Goal: Information Seeking & Learning: Check status

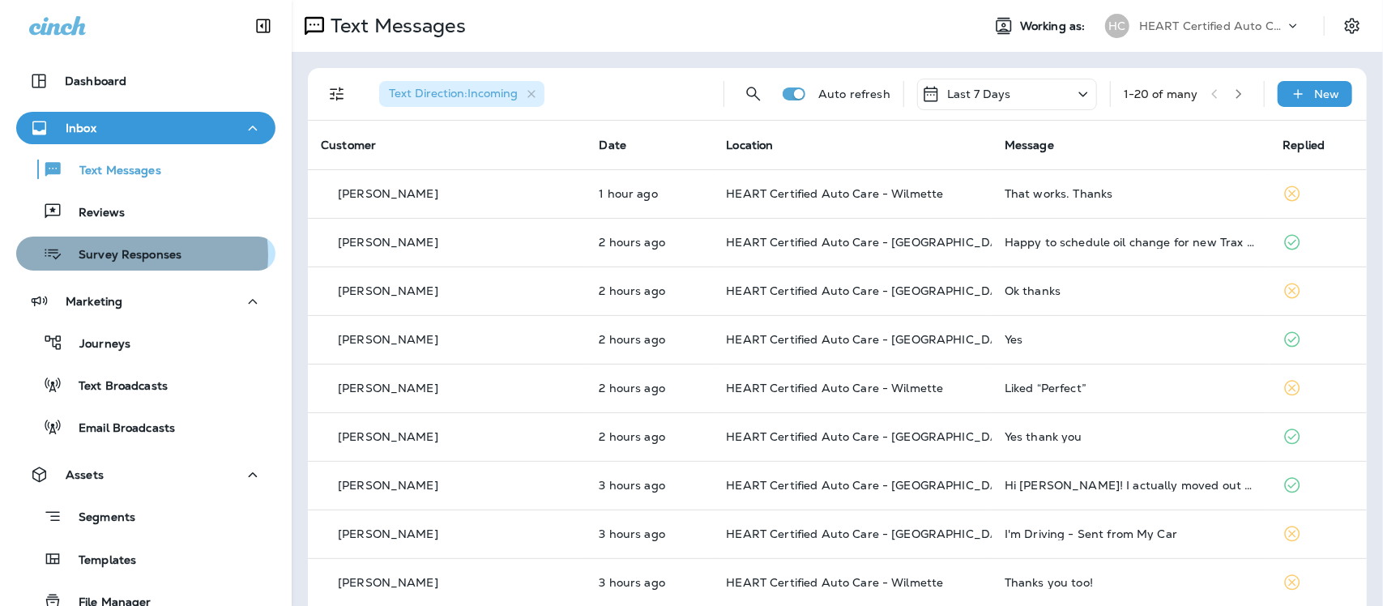
click at [124, 255] on p "Survey Responses" at bounding box center [121, 255] width 119 height 15
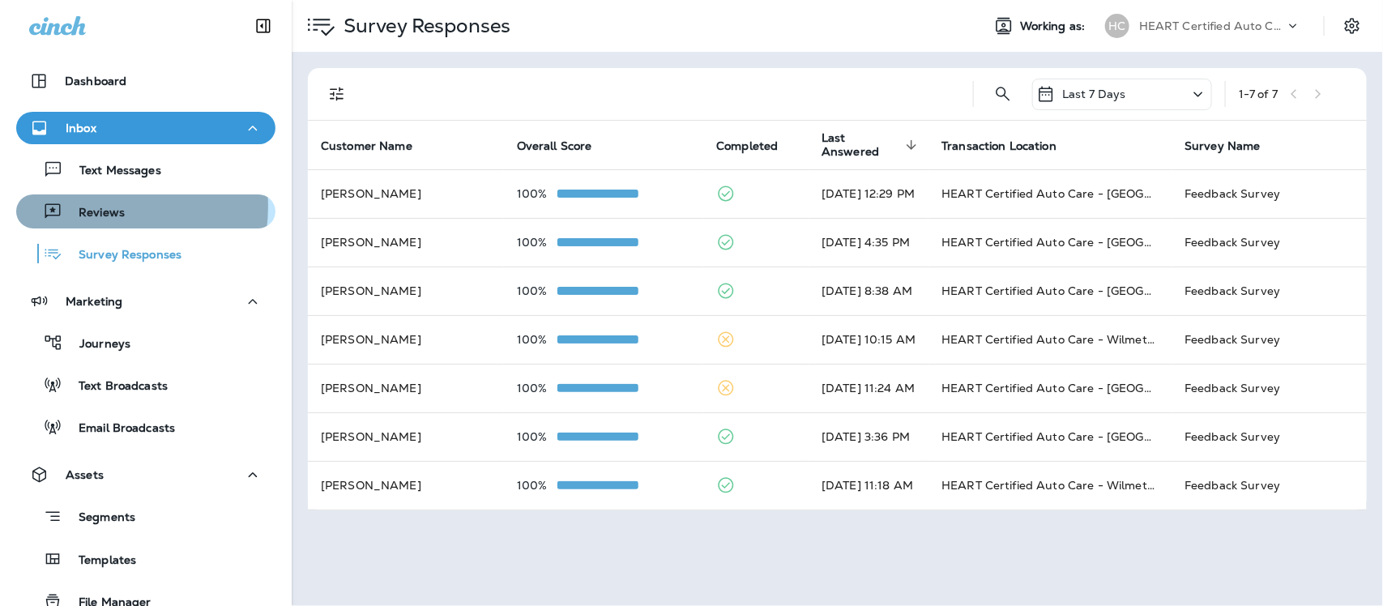
click at [98, 207] on p "Reviews" at bounding box center [93, 213] width 62 height 15
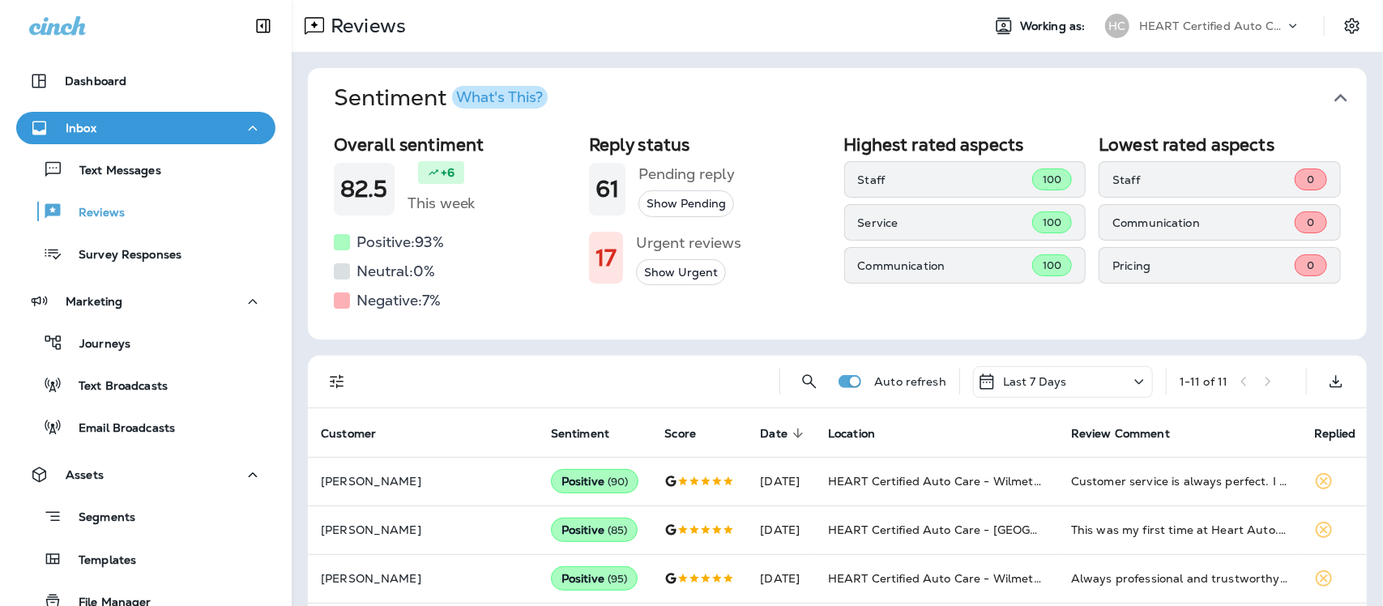
click at [1334, 94] on icon "button" at bounding box center [1340, 98] width 13 height 8
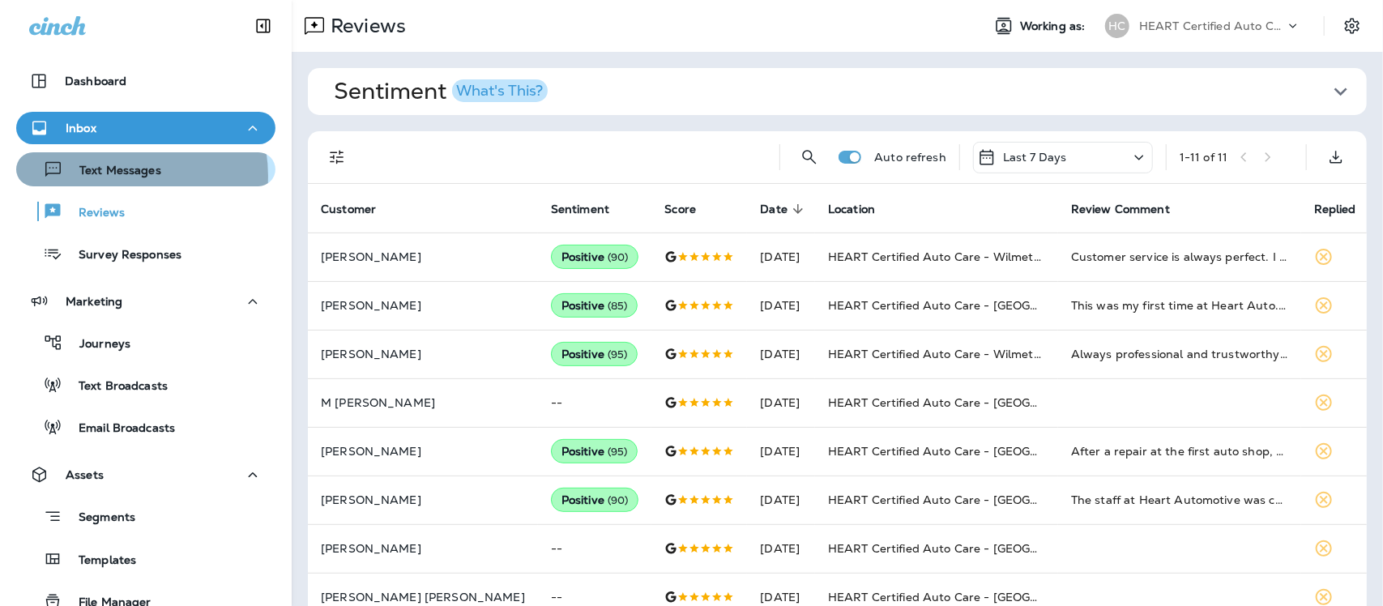
click at [116, 176] on p "Text Messages" at bounding box center [112, 171] width 98 height 15
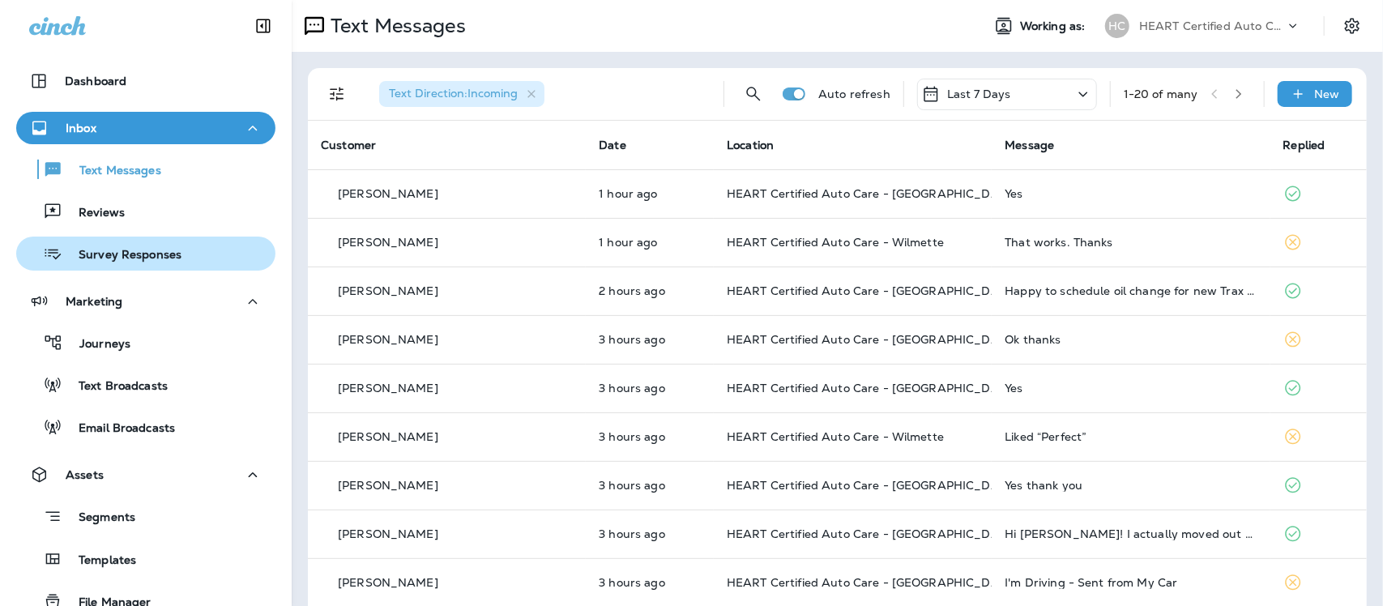
click at [113, 253] on p "Survey Responses" at bounding box center [121, 255] width 119 height 15
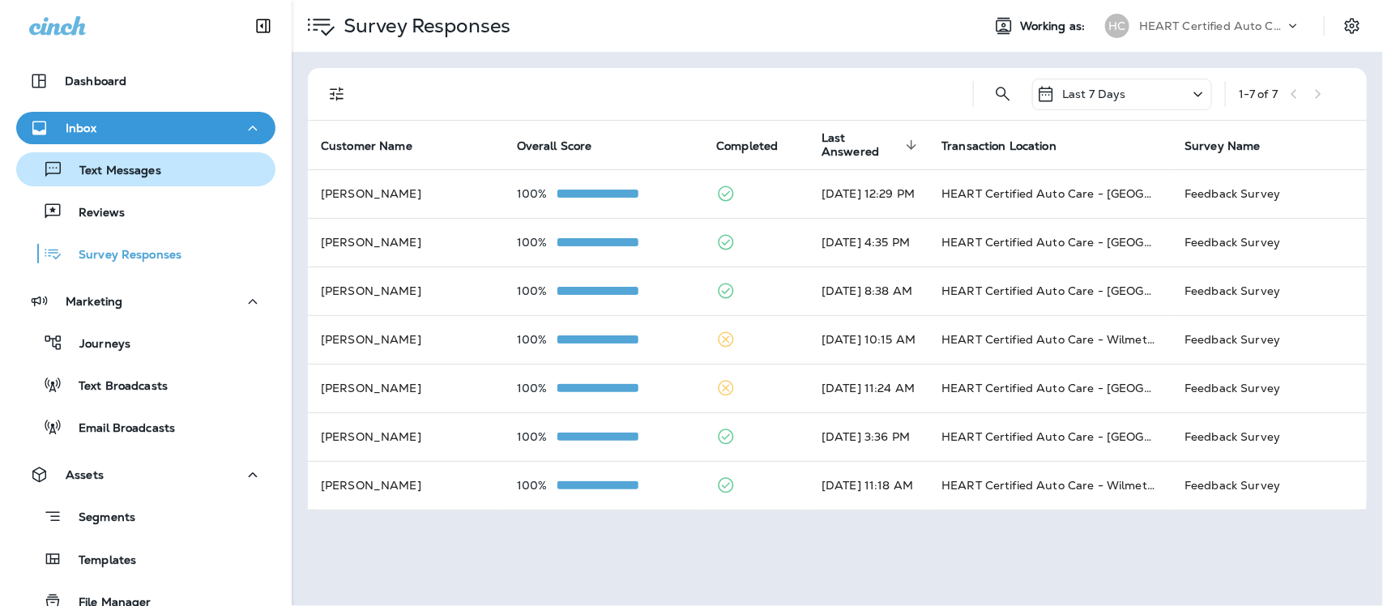
click at [127, 164] on p "Text Messages" at bounding box center [112, 171] width 98 height 15
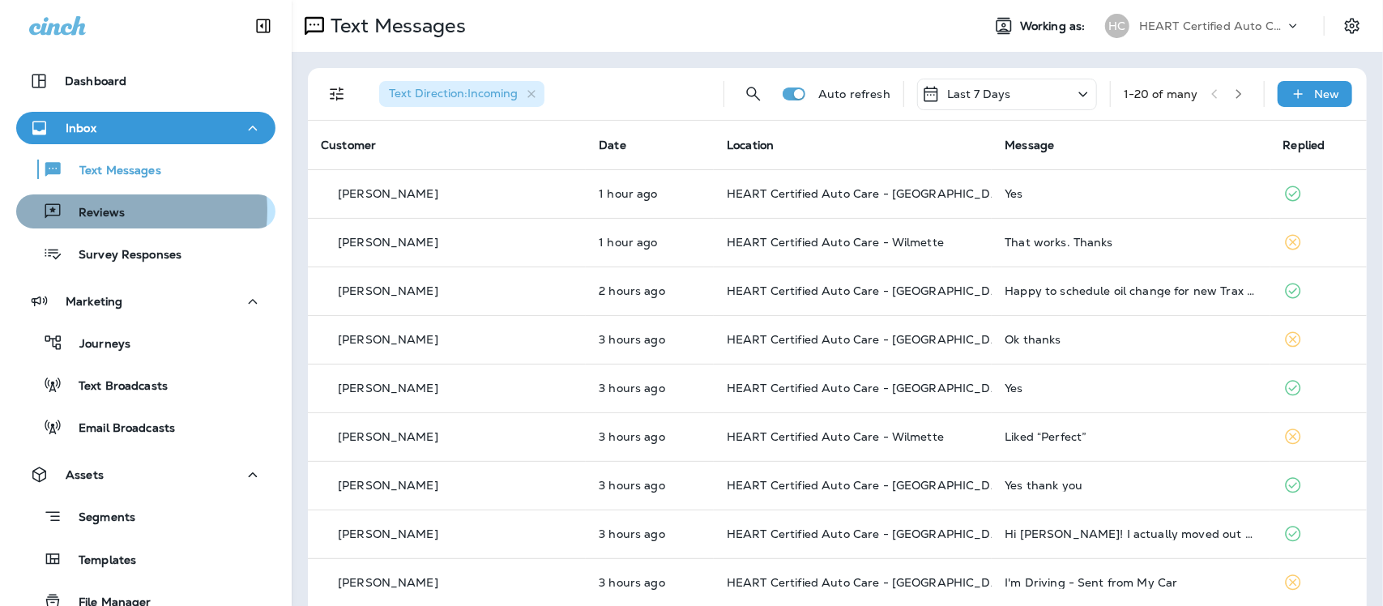
click at [106, 211] on p "Reviews" at bounding box center [93, 213] width 62 height 15
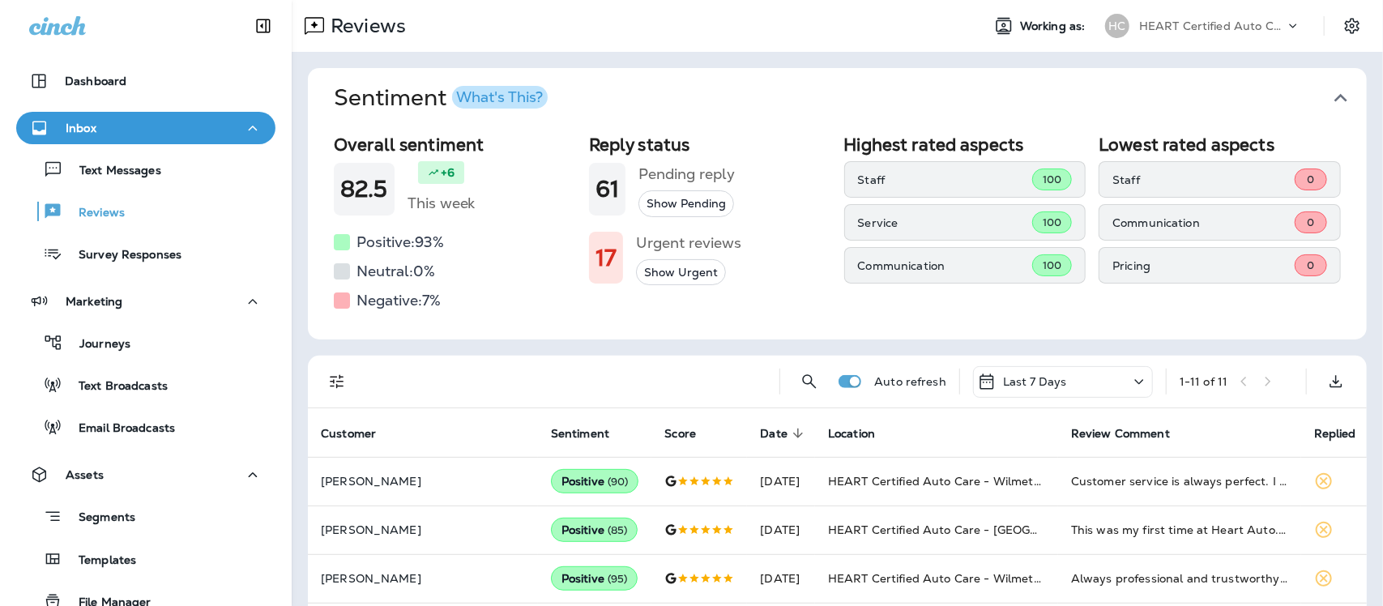
click at [1332, 94] on icon "button" at bounding box center [1341, 98] width 26 height 26
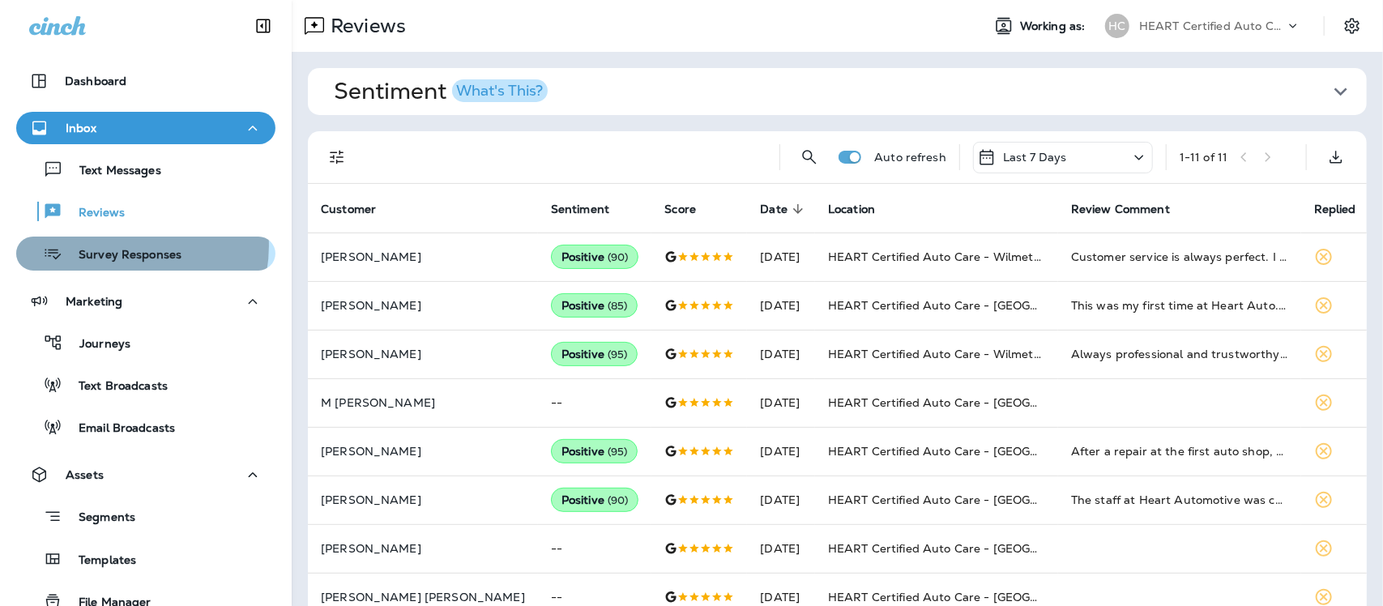
click at [117, 245] on div "Survey Responses" at bounding box center [102, 253] width 159 height 24
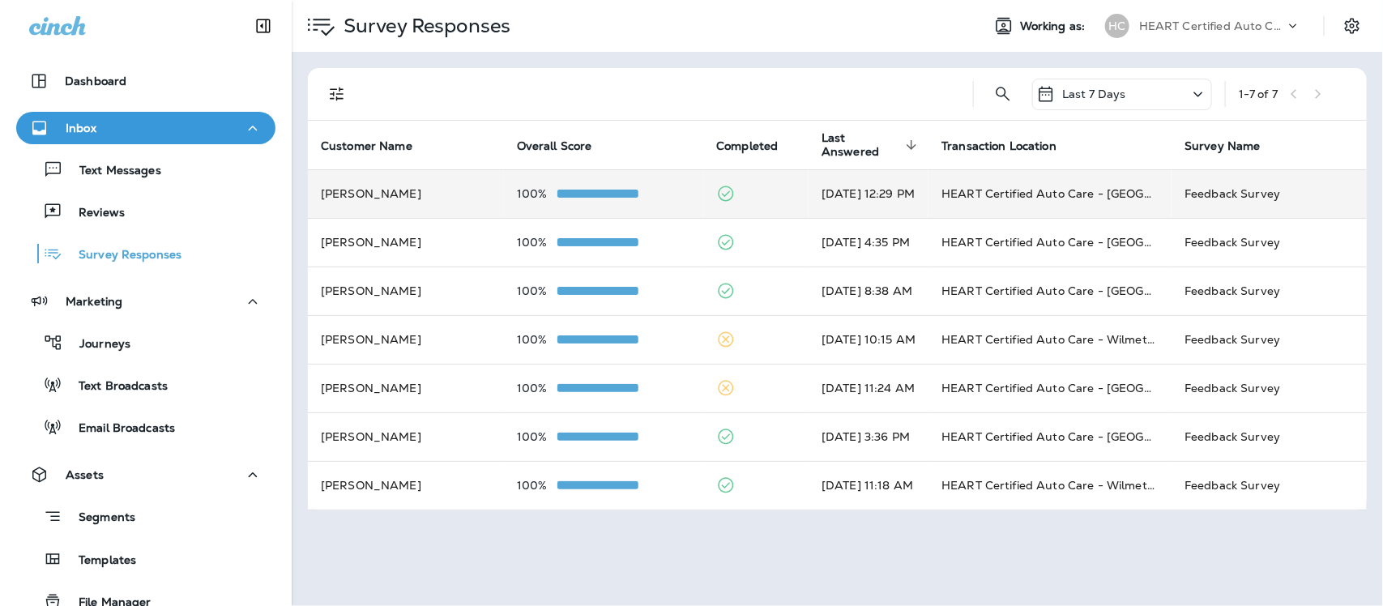
click at [978, 195] on td "HEART Certified Auto Care - [GEOGRAPHIC_DATA]" at bounding box center [1049, 193] width 243 height 49
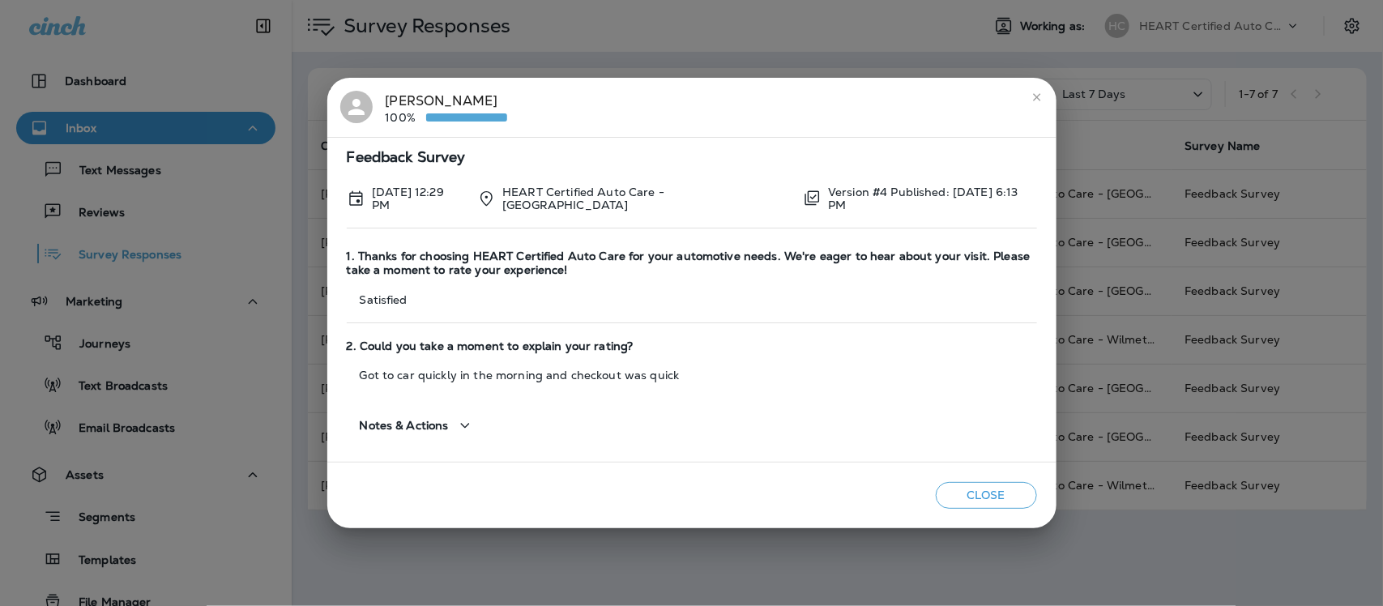
click at [1034, 97] on icon "close" at bounding box center [1036, 96] width 7 height 7
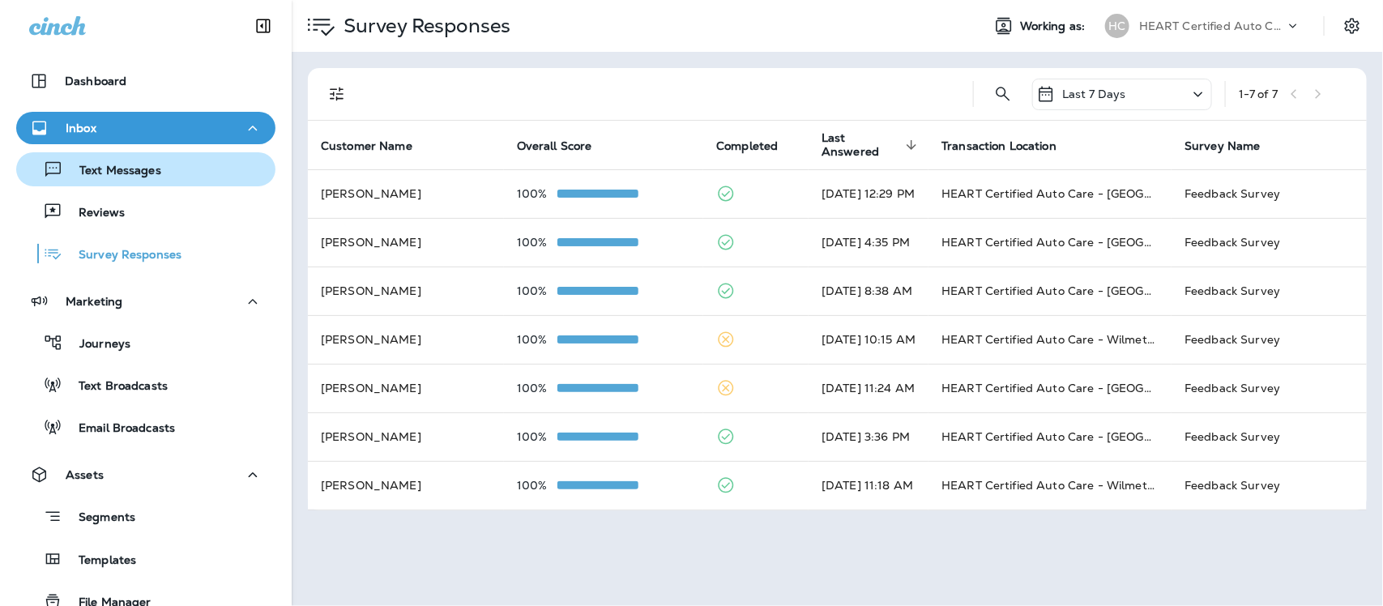
click at [112, 177] on p "Text Messages" at bounding box center [112, 171] width 98 height 15
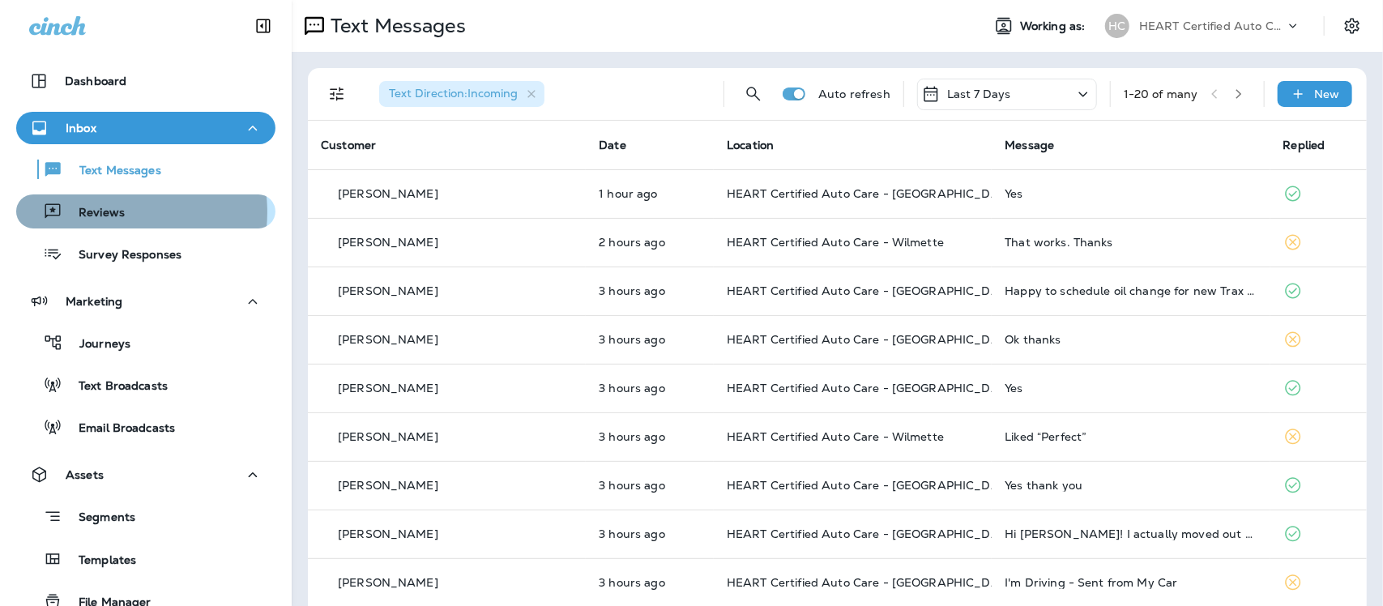
click at [107, 212] on p "Reviews" at bounding box center [93, 213] width 62 height 15
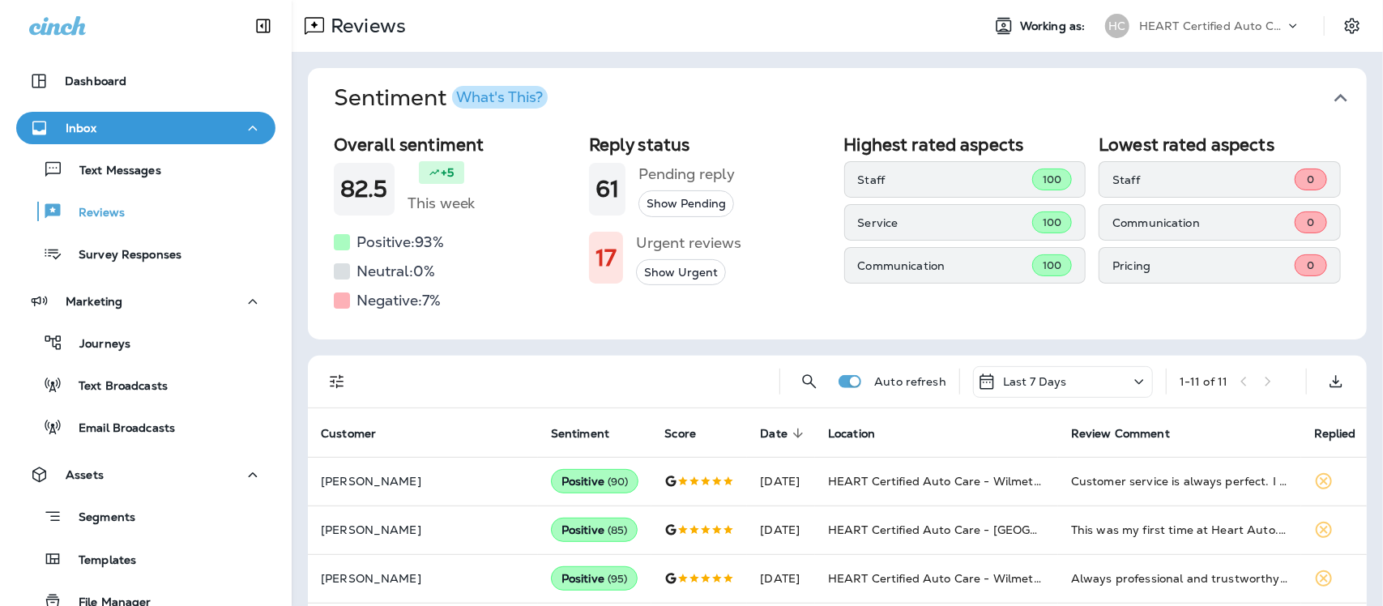
click at [1334, 95] on icon "button" at bounding box center [1340, 98] width 13 height 8
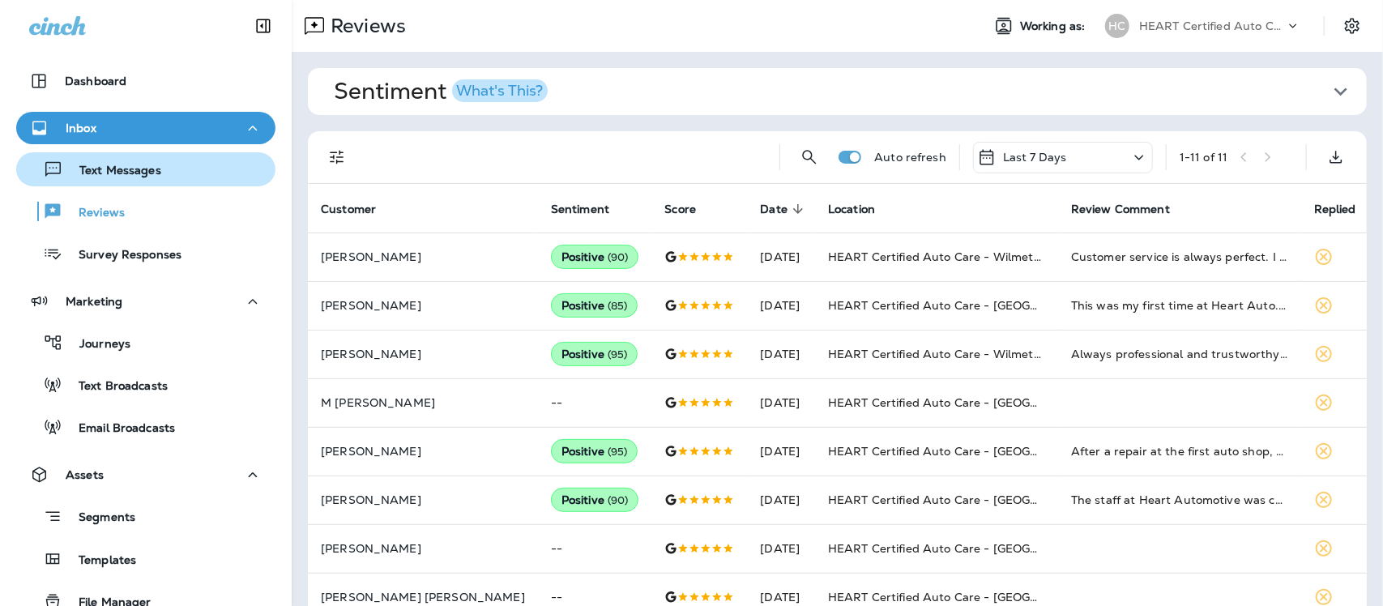
click at [135, 170] on p "Text Messages" at bounding box center [112, 171] width 98 height 15
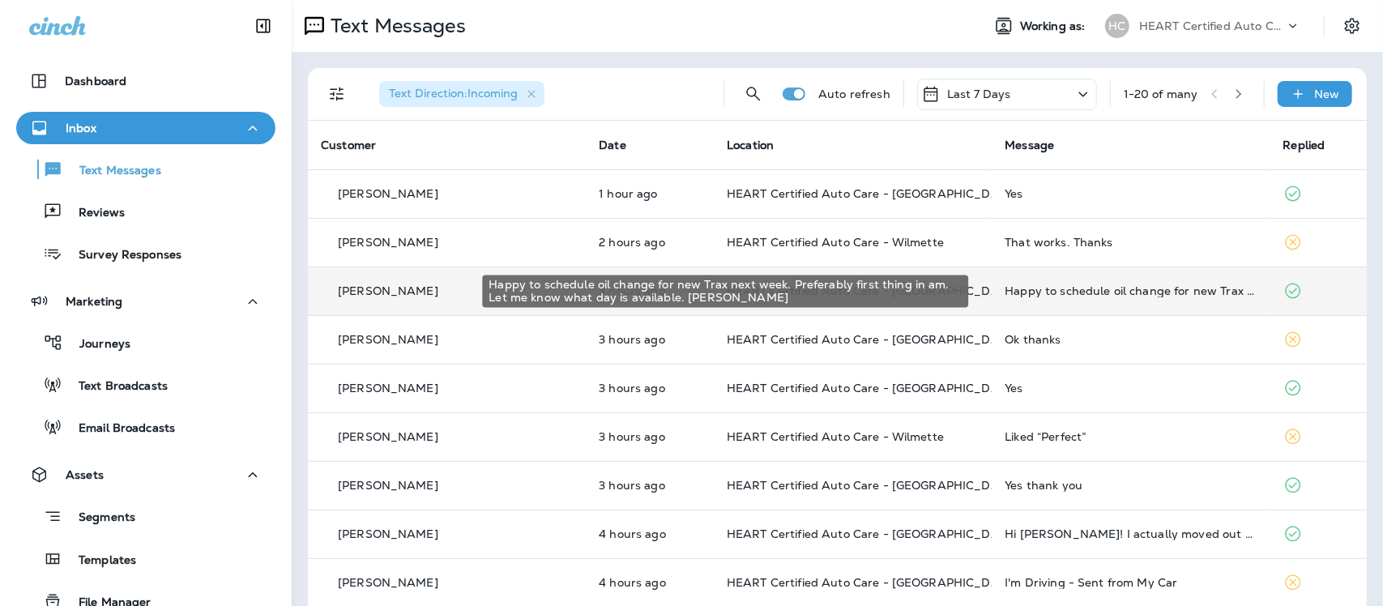
click at [1081, 284] on div "Happy to schedule oil change for new Trax next week. Preferably first thing in …" at bounding box center [1130, 290] width 252 height 13
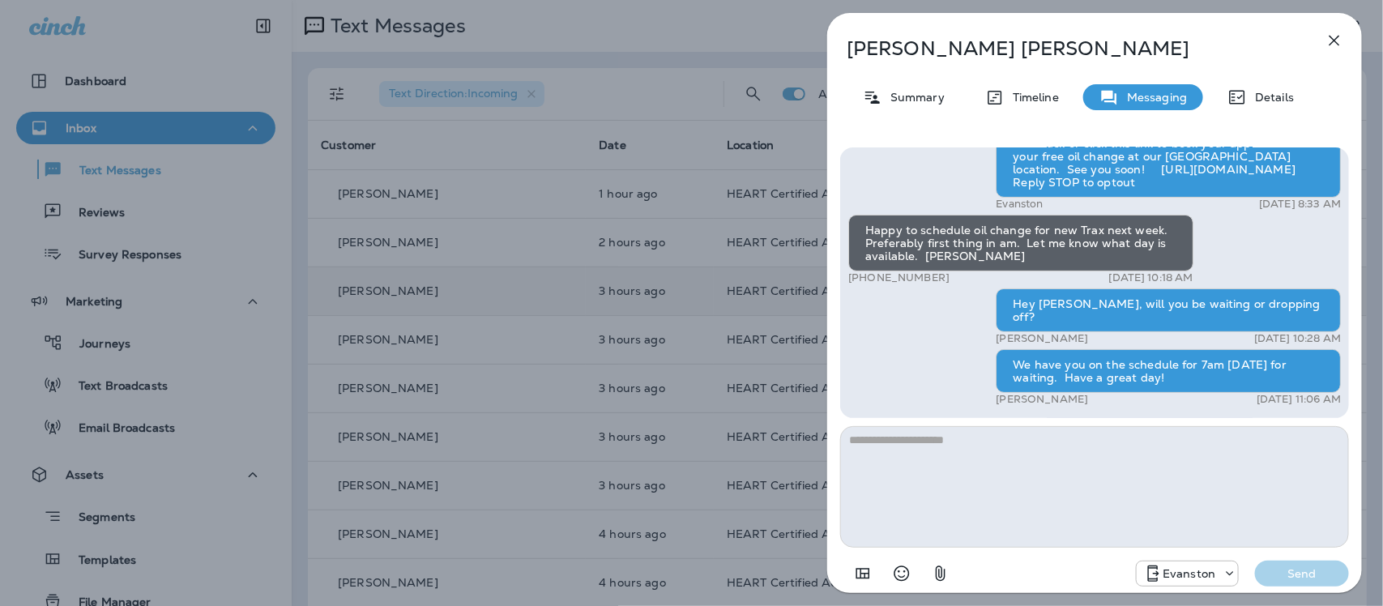
click at [1330, 38] on icon "button" at bounding box center [1333, 40] width 19 height 19
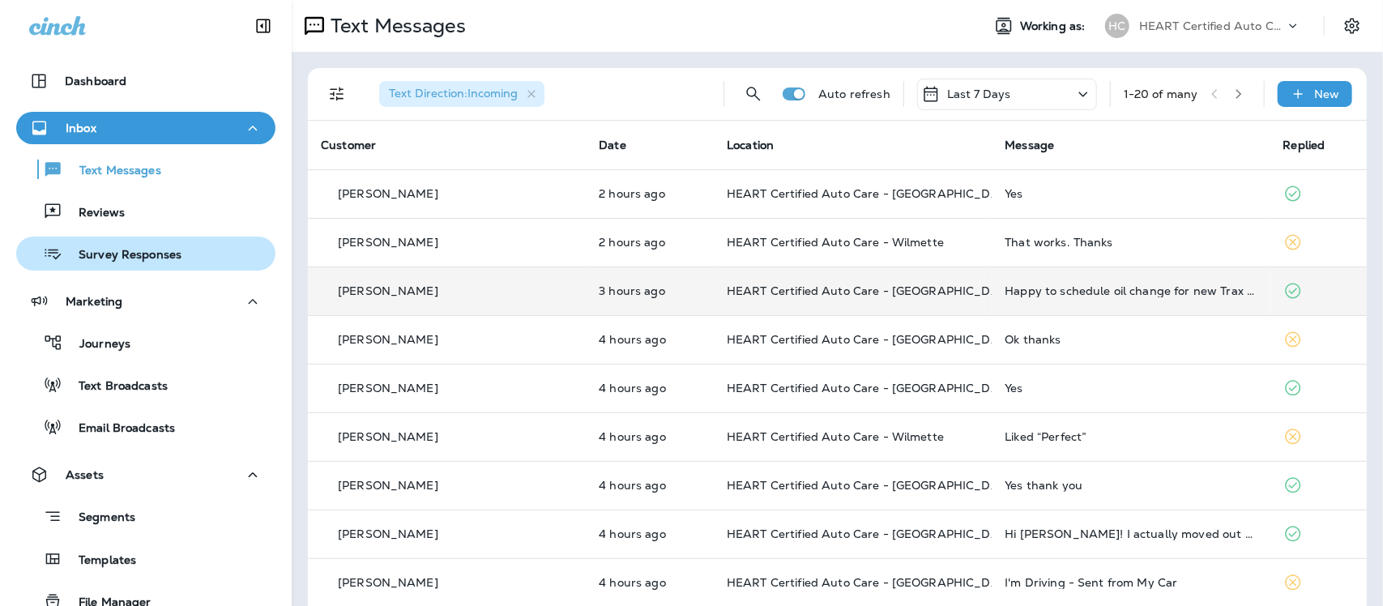
click at [110, 259] on p "Survey Responses" at bounding box center [121, 255] width 119 height 15
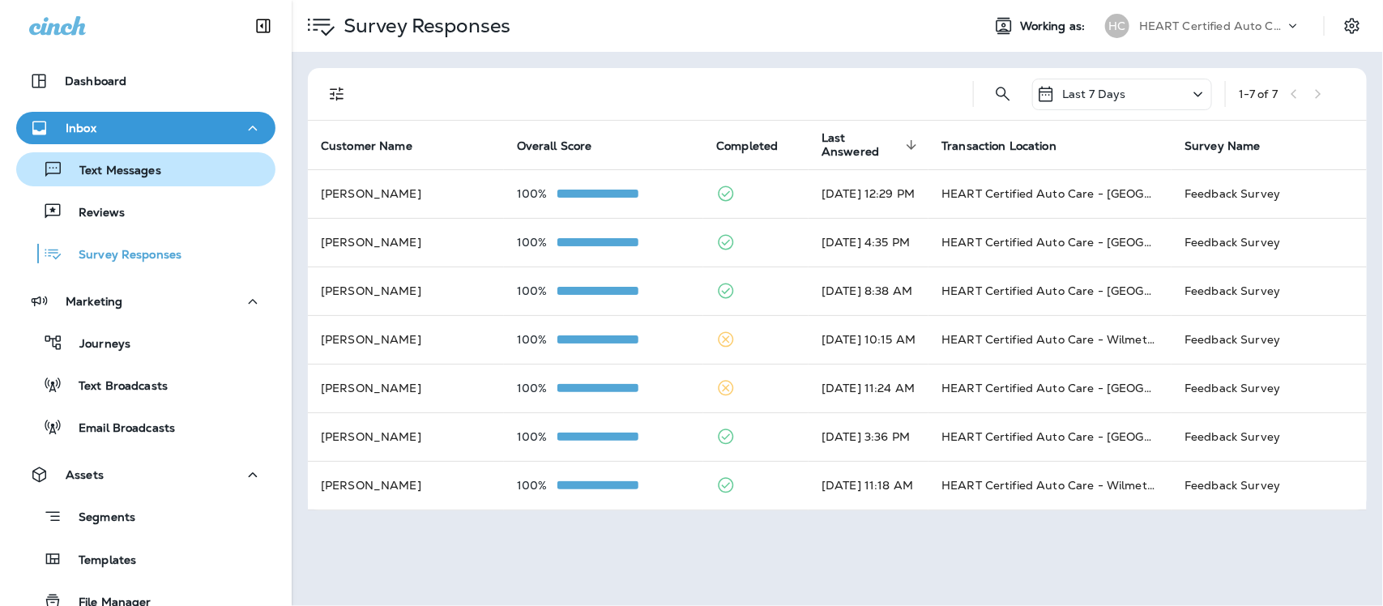
click at [151, 170] on p "Text Messages" at bounding box center [112, 171] width 98 height 15
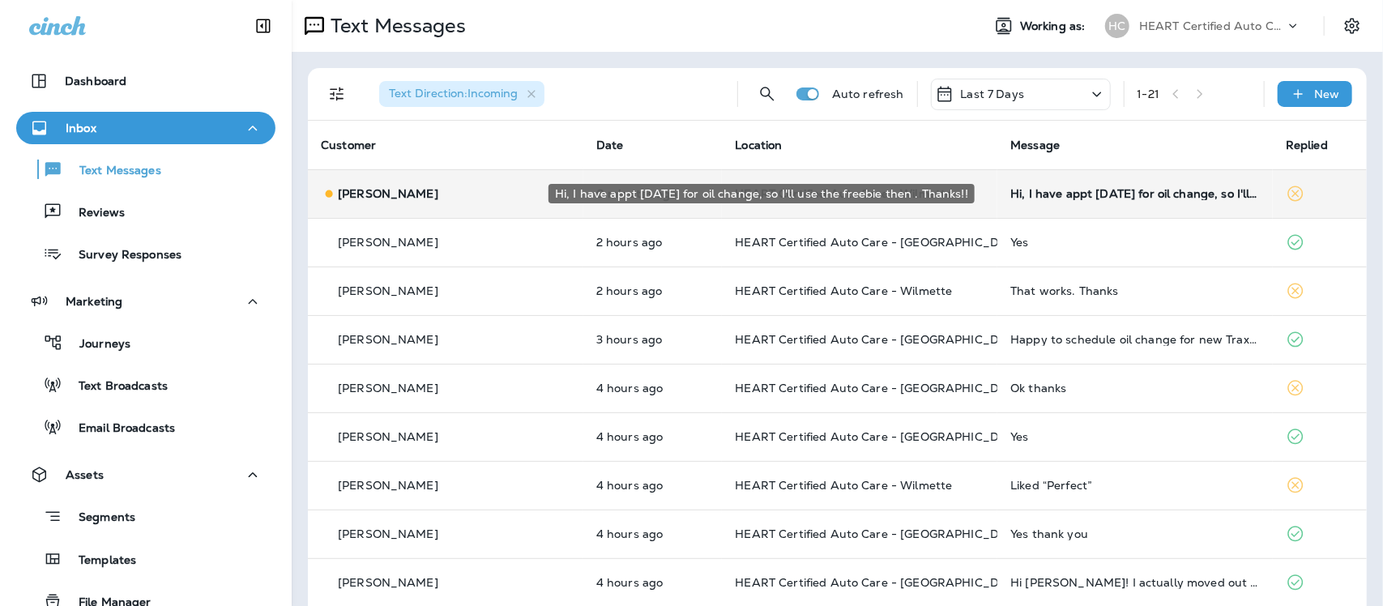
click at [1079, 195] on div "Hi, I have appt [DATE] for oil change, so I'll use the freebie then . Thanks!!" at bounding box center [1134, 193] width 249 height 13
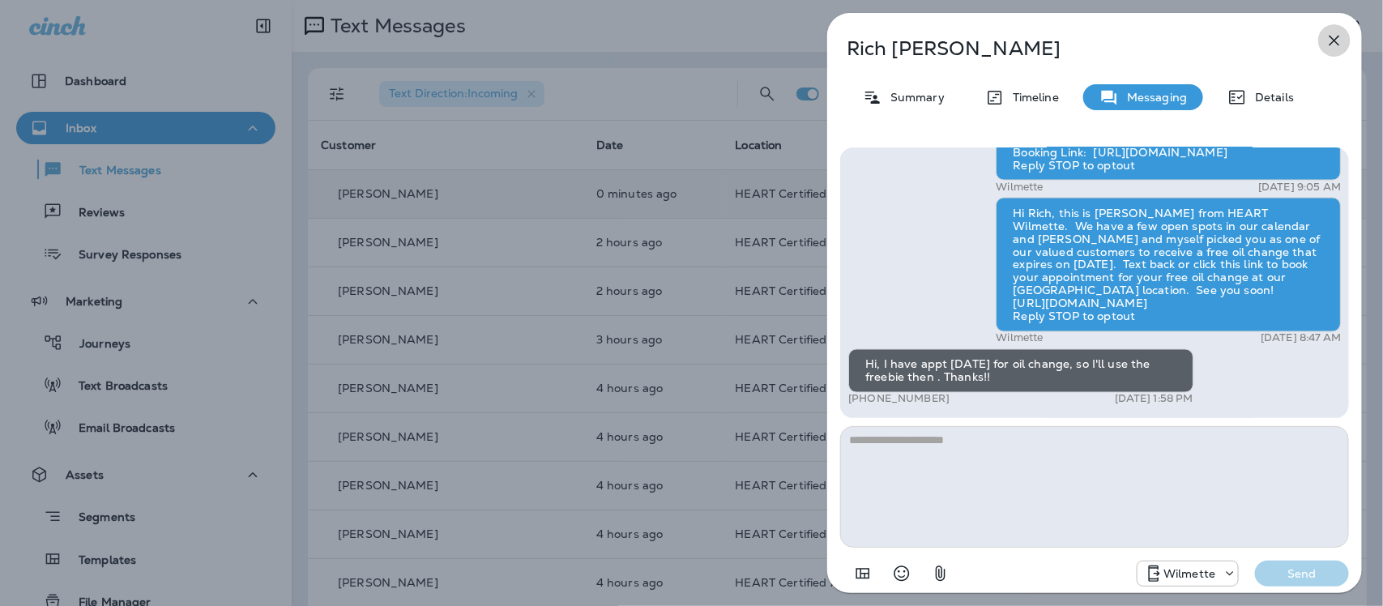
click at [1329, 46] on icon "button" at bounding box center [1333, 40] width 19 height 19
